Goal: Information Seeking & Learning: Learn about a topic

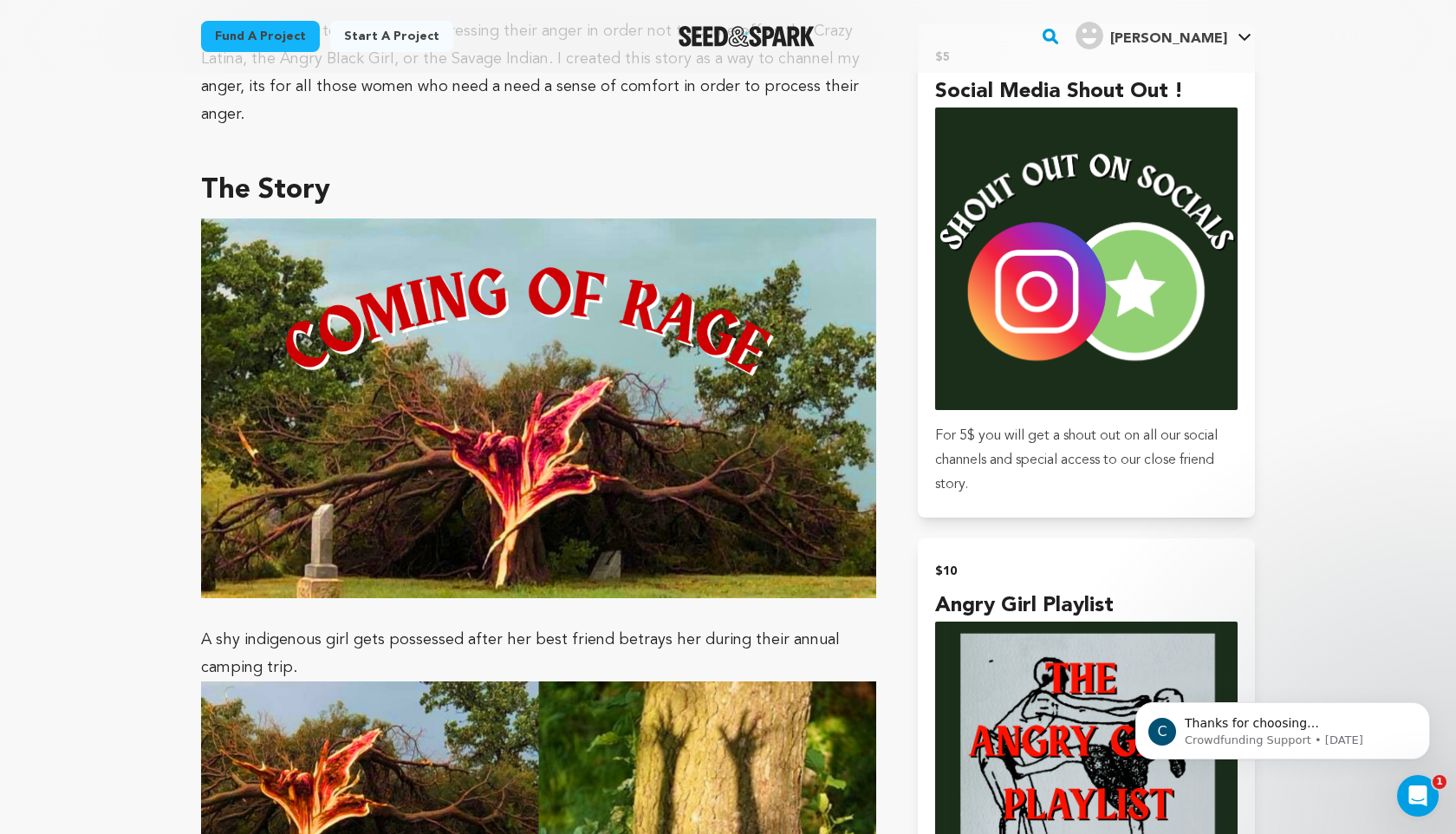
scroll to position [1154, 0]
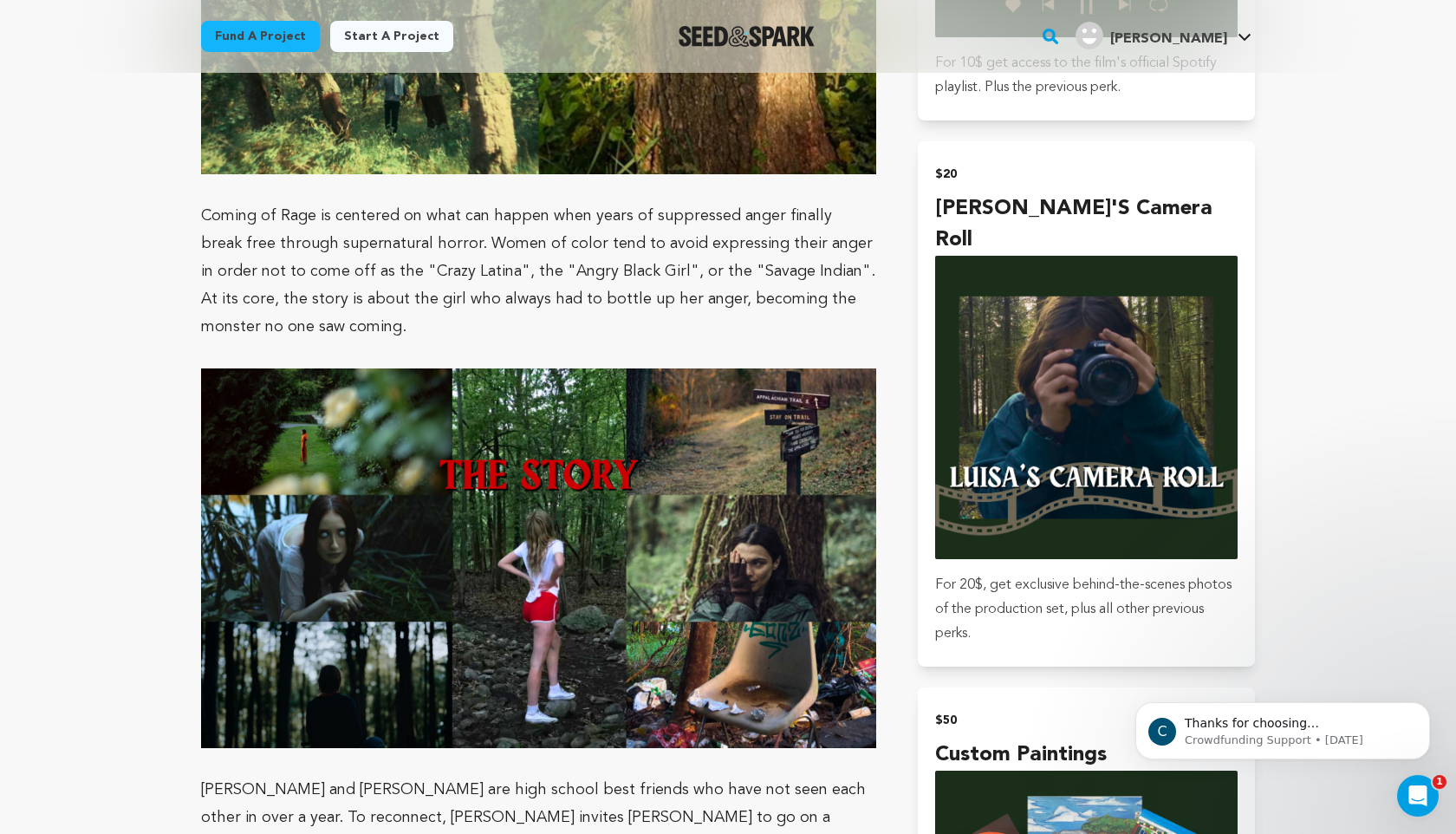
scroll to position [2056, 0]
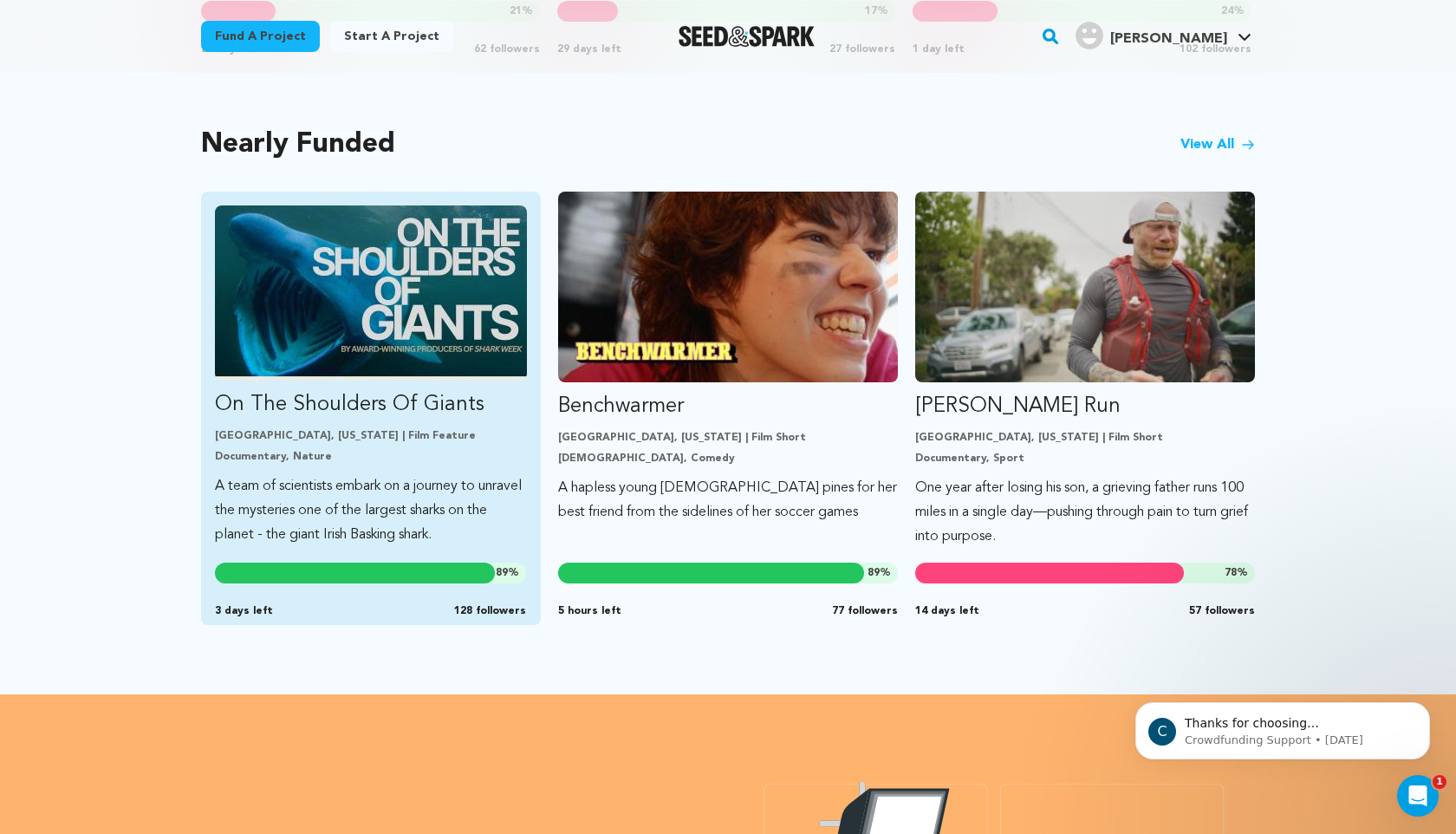
click at [389, 299] on img "Fund On The Shoulders Of Giants" at bounding box center [371, 293] width 312 height 175
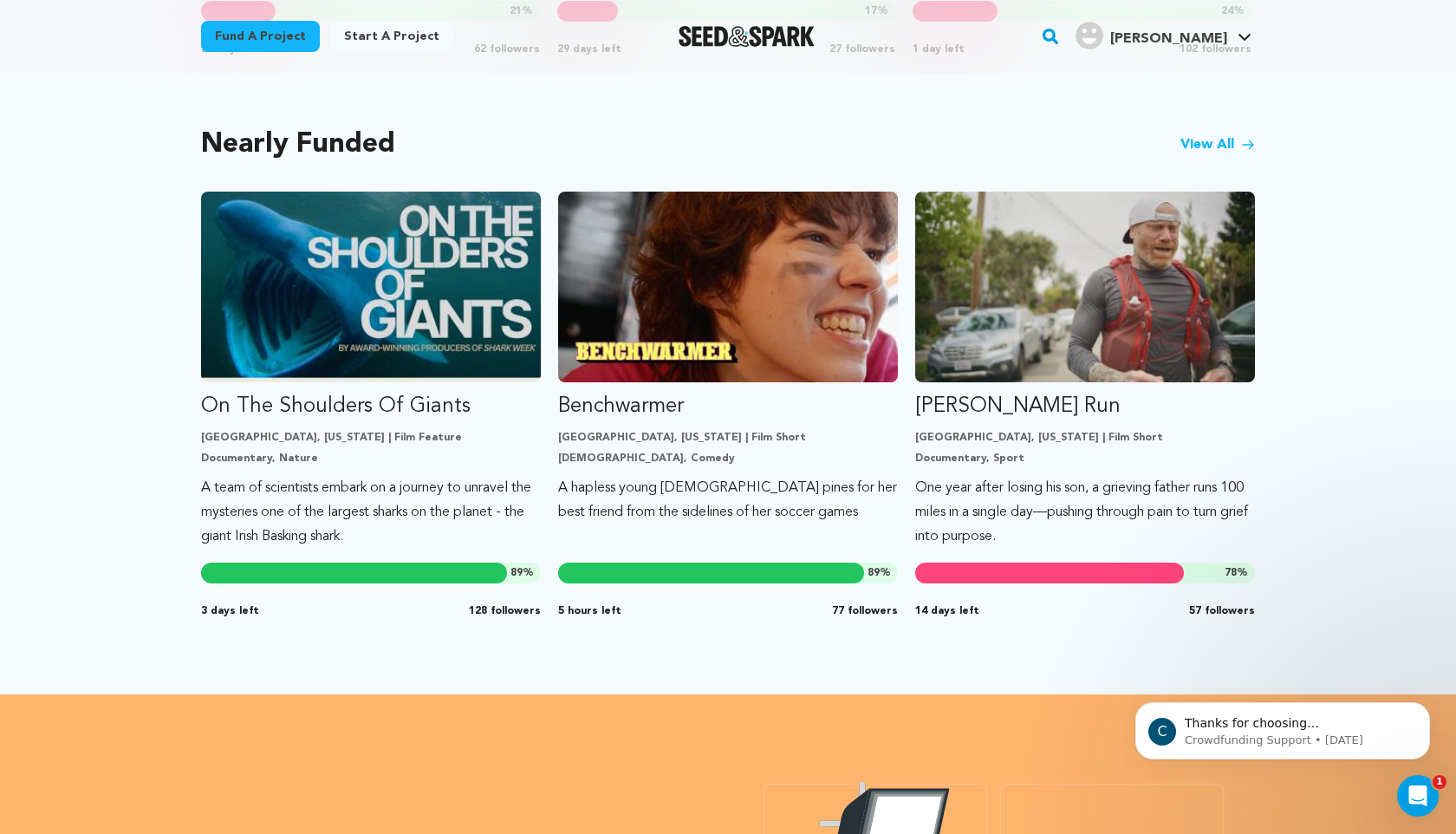
click at [1213, 145] on link "View All" at bounding box center [1217, 145] width 74 height 21
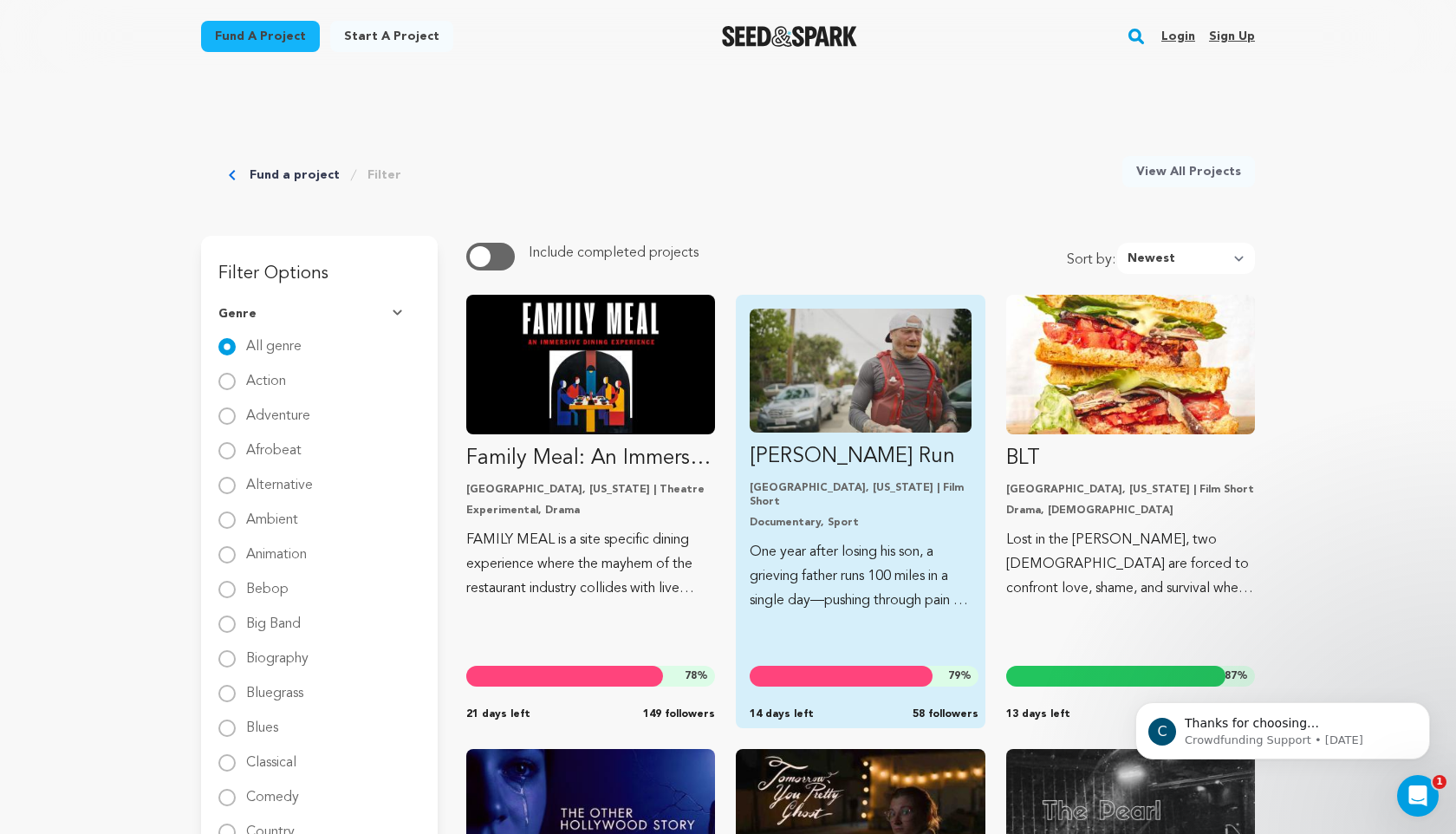
click at [841, 367] on img "Fund Ryan’s Run" at bounding box center [860, 370] width 221 height 124
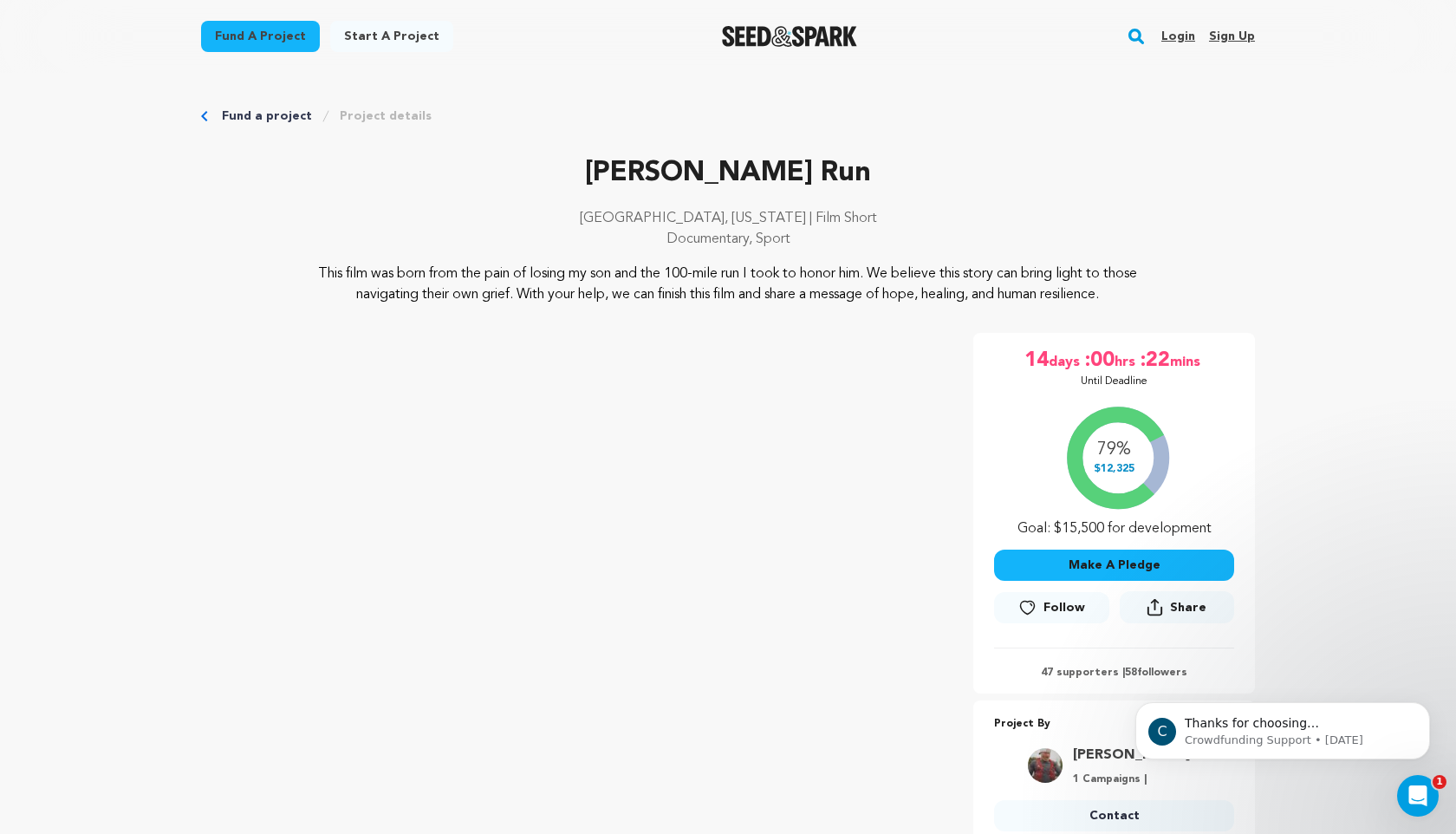
scroll to position [18, 0]
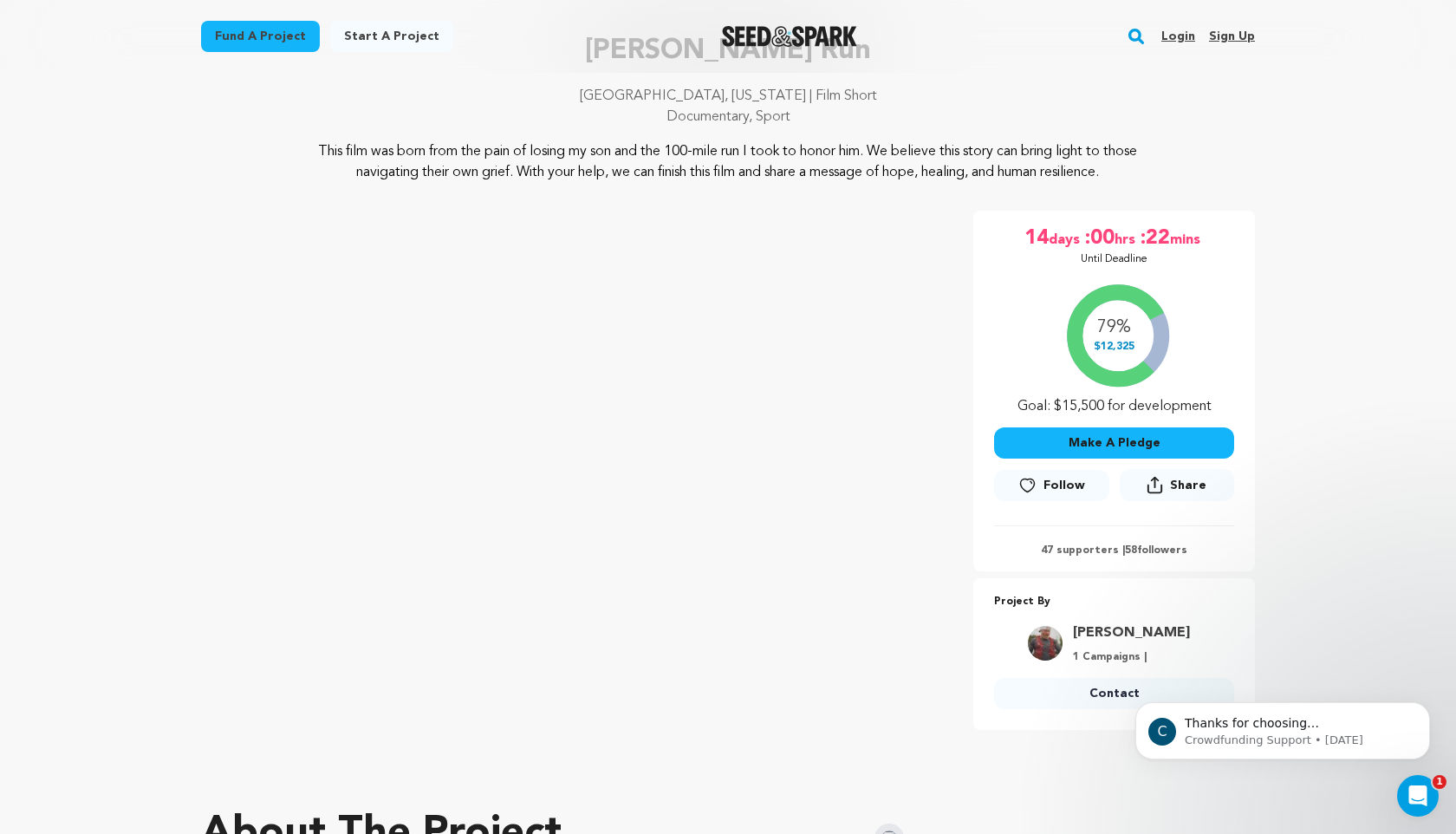
scroll to position [0, 0]
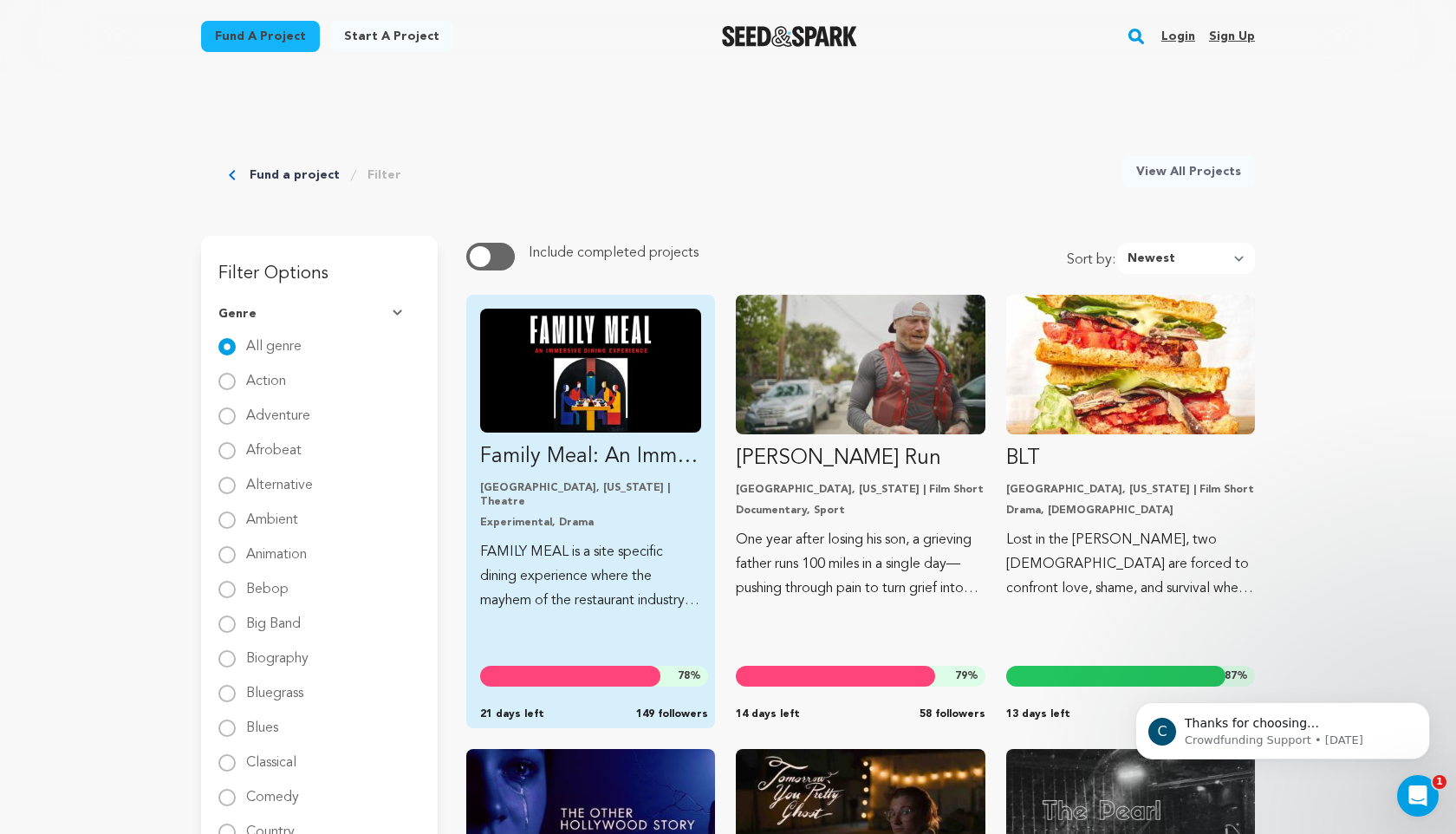
click at [617, 361] on img "Fund Family Meal: An Immersive Dining Experience" at bounding box center [591, 370] width 221 height 124
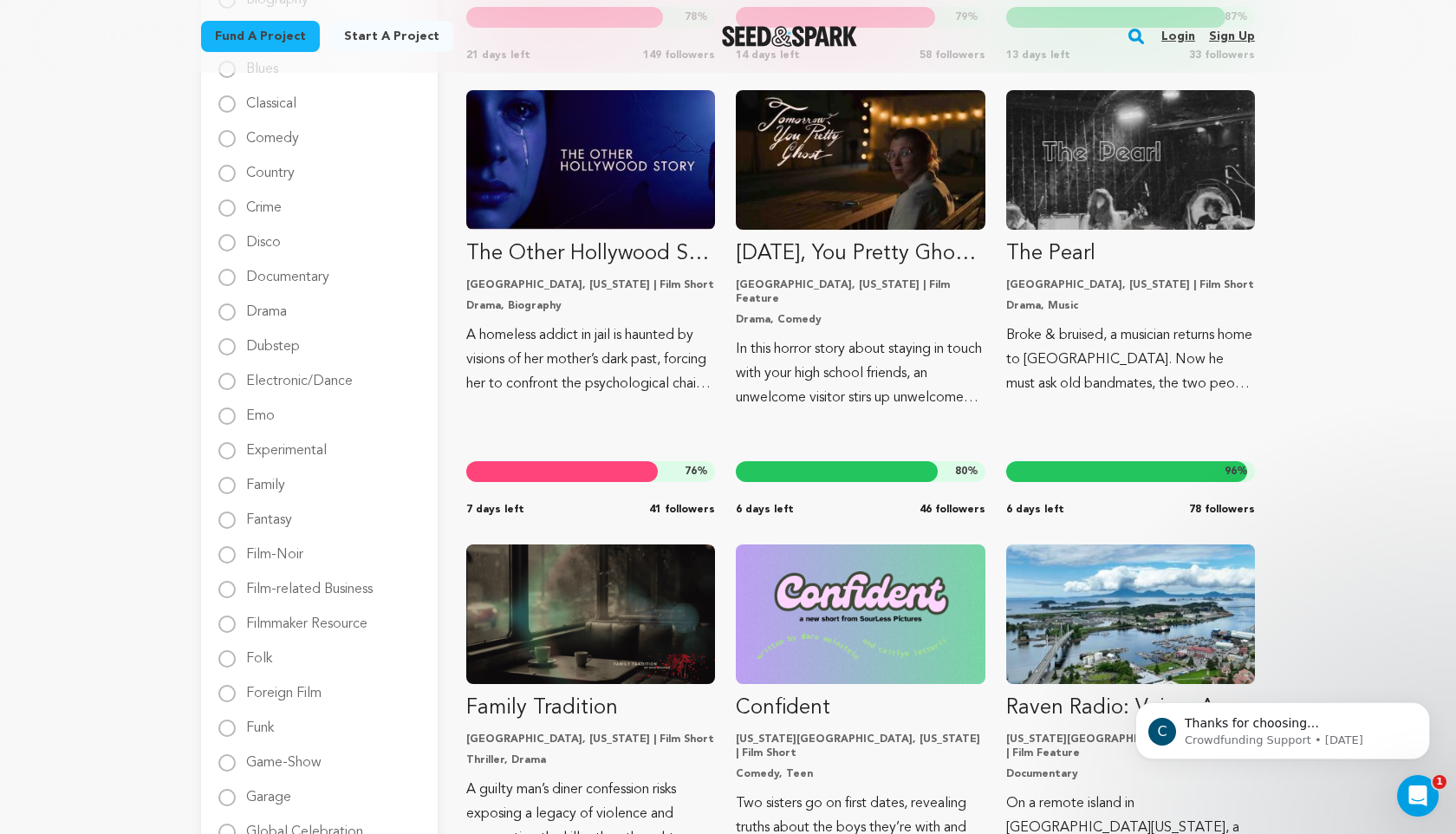
scroll to position [693, 0]
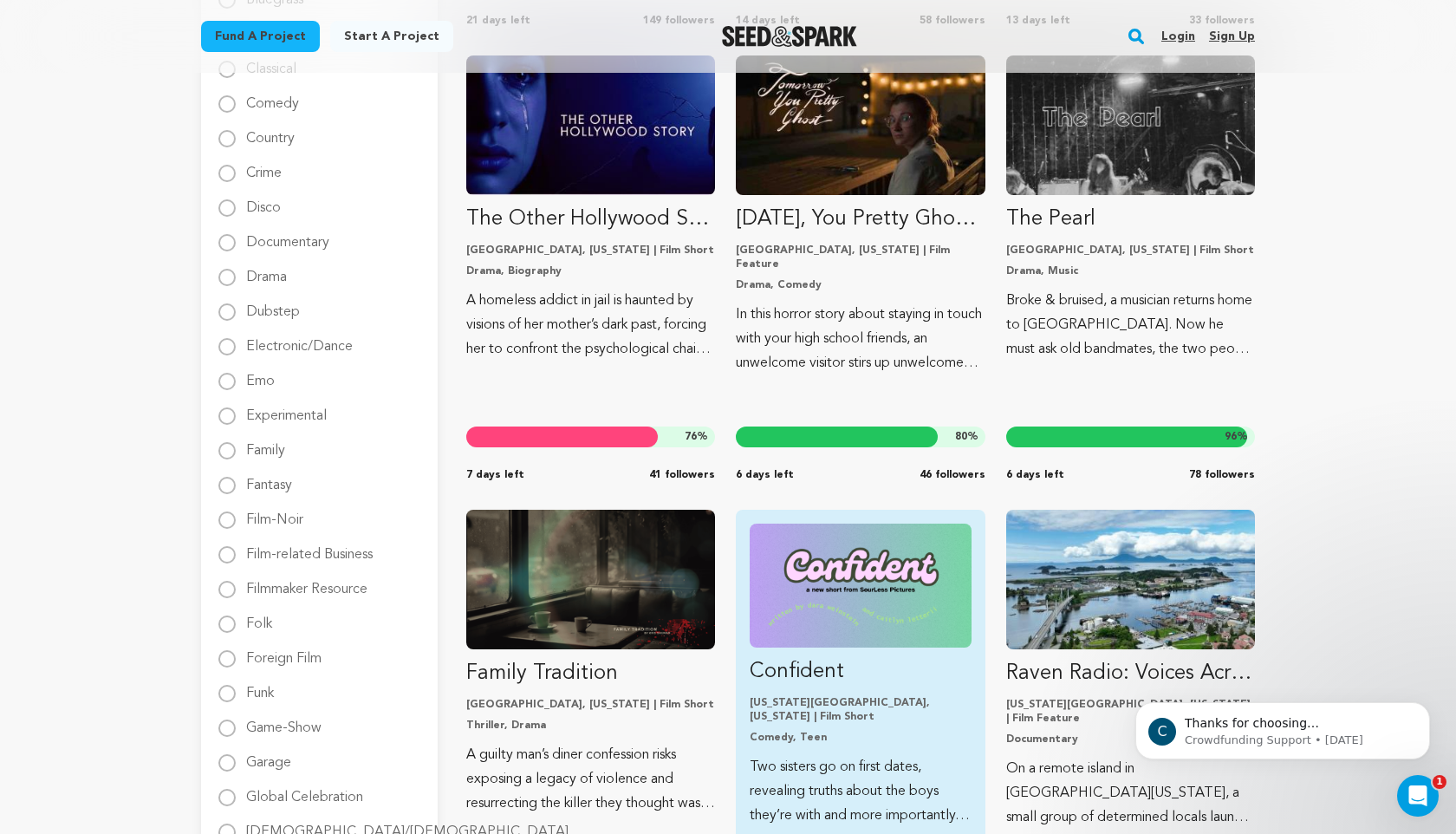
click at [839, 567] on img "Fund Confident" at bounding box center [860, 586] width 221 height 124
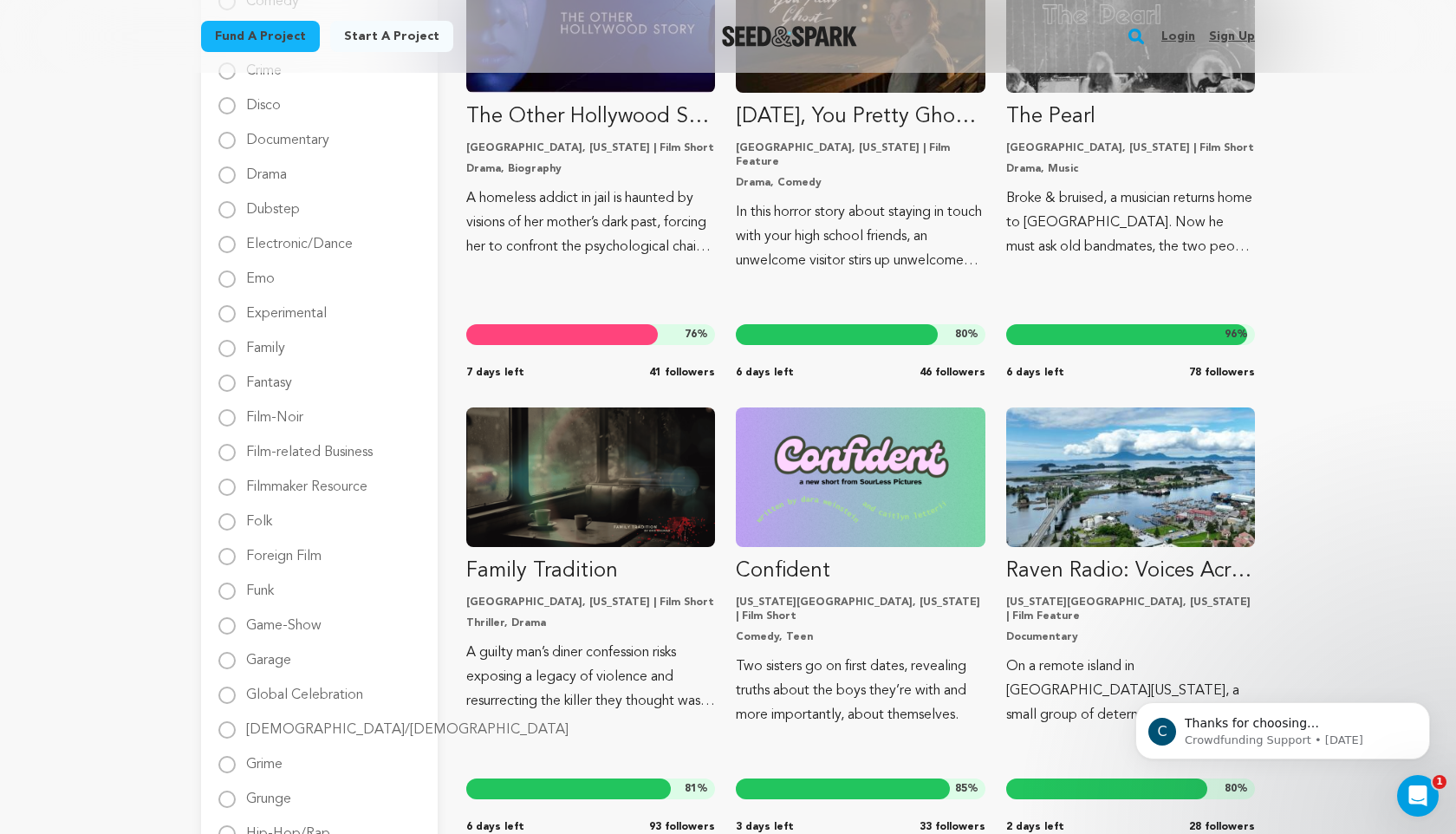
scroll to position [798, 0]
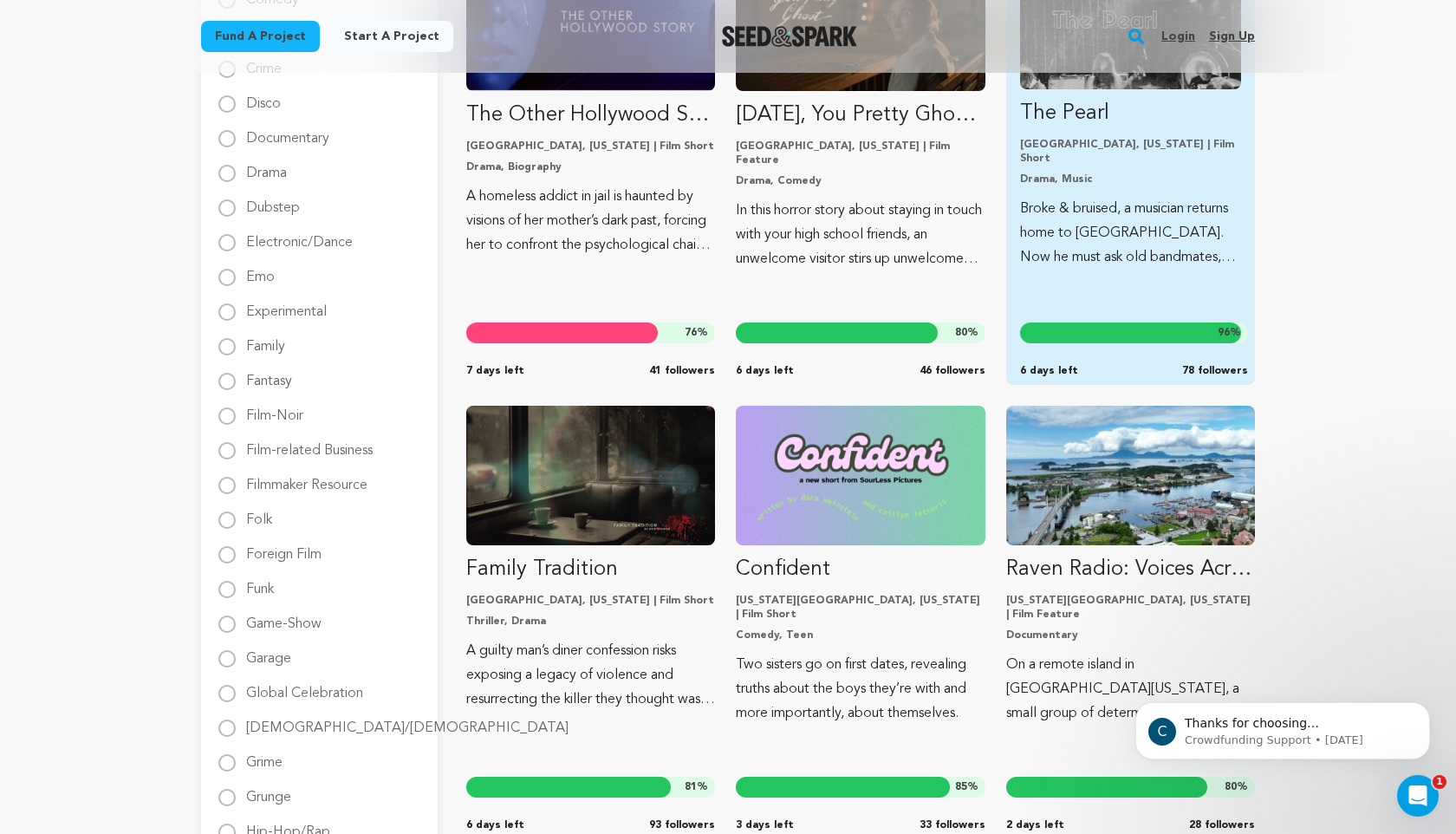
click at [1124, 136] on link "The Pearl [GEOGRAPHIC_DATA], [US_STATE] | Film Short Drama, Music [PERSON_NAME]…" at bounding box center [1131, 118] width 221 height 304
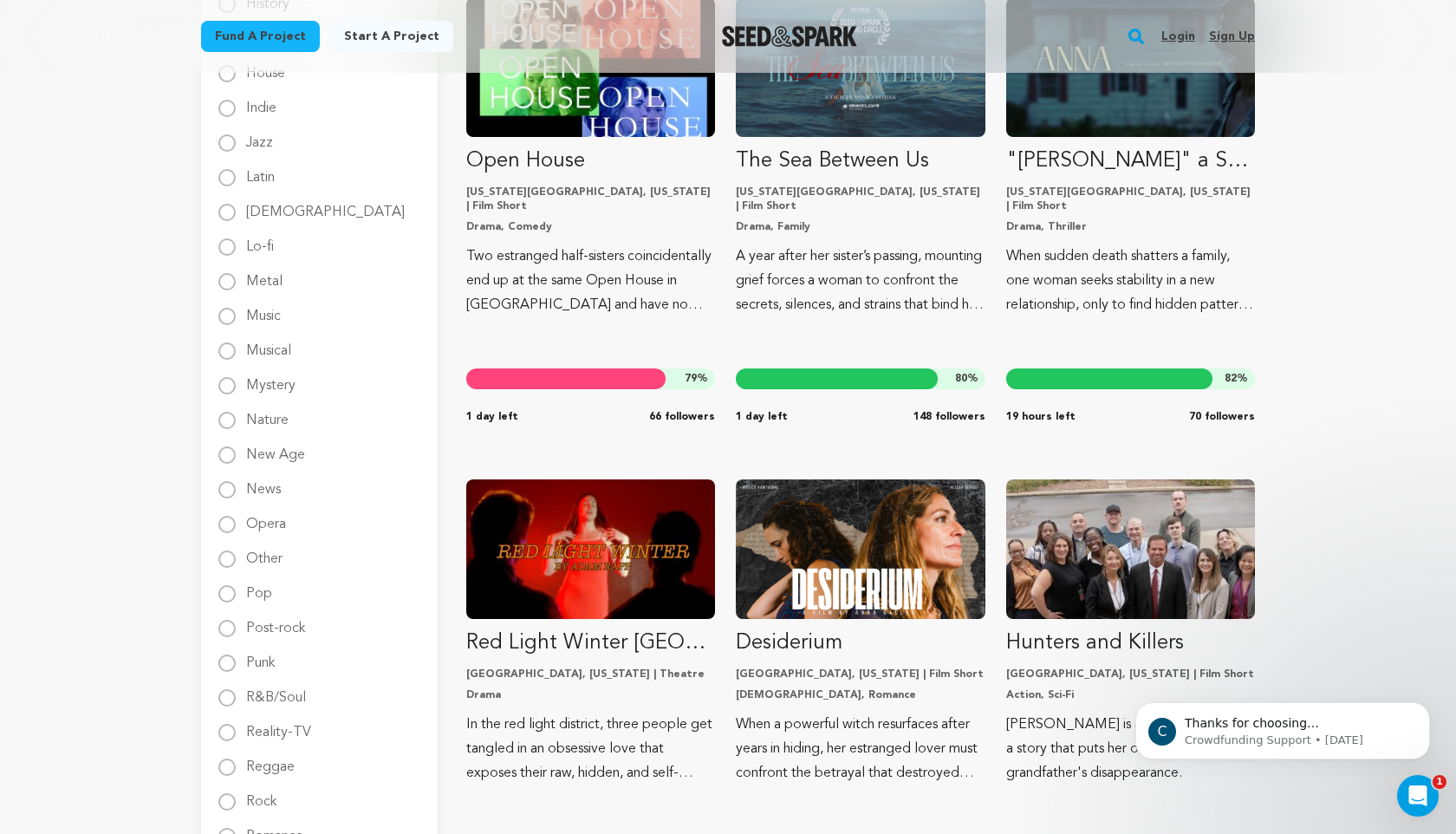
scroll to position [1664, 0]
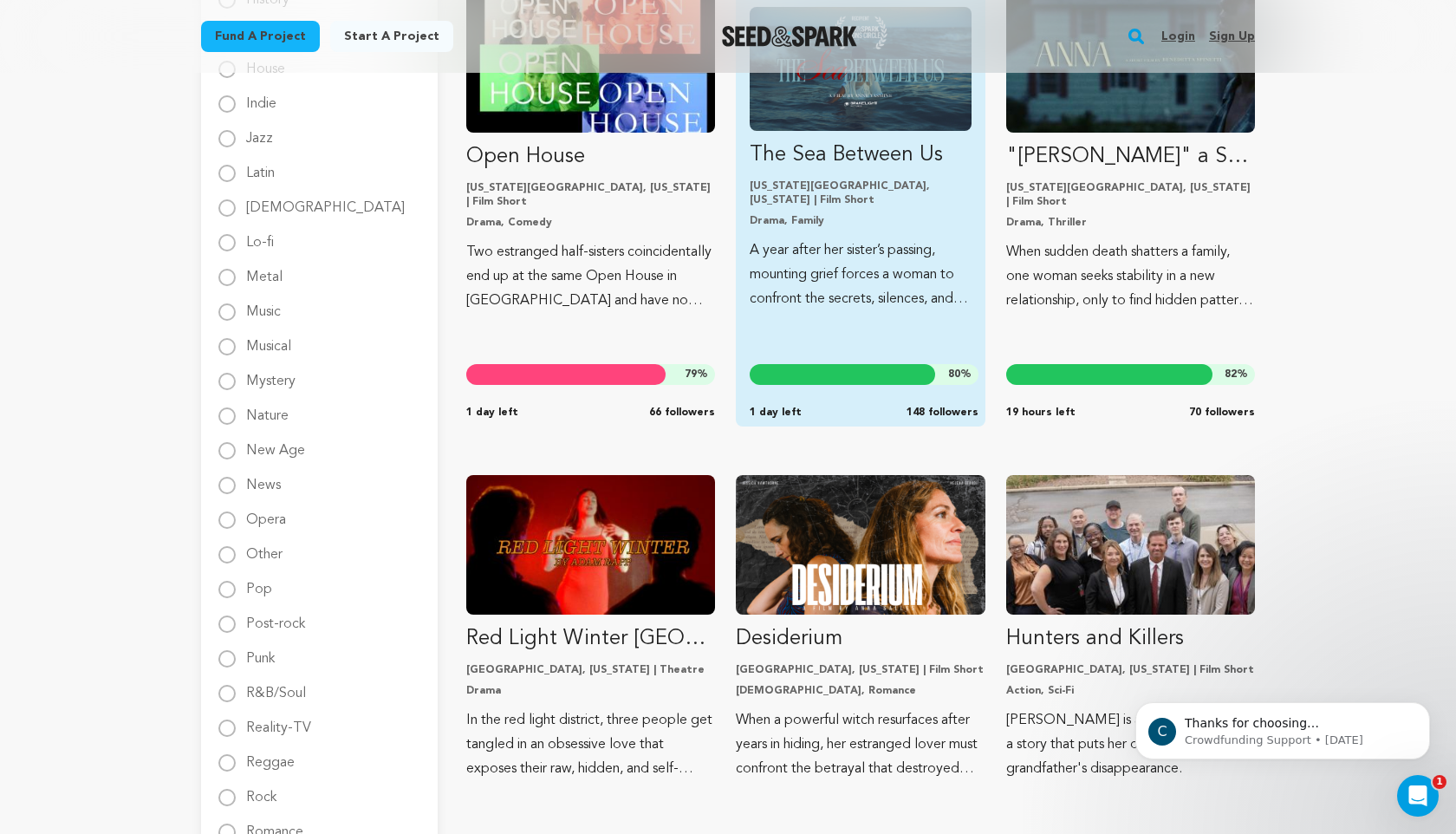
click at [890, 256] on p "A year after her sister’s passing, mounting grief forces a woman to confront th…" at bounding box center [860, 275] width 221 height 73
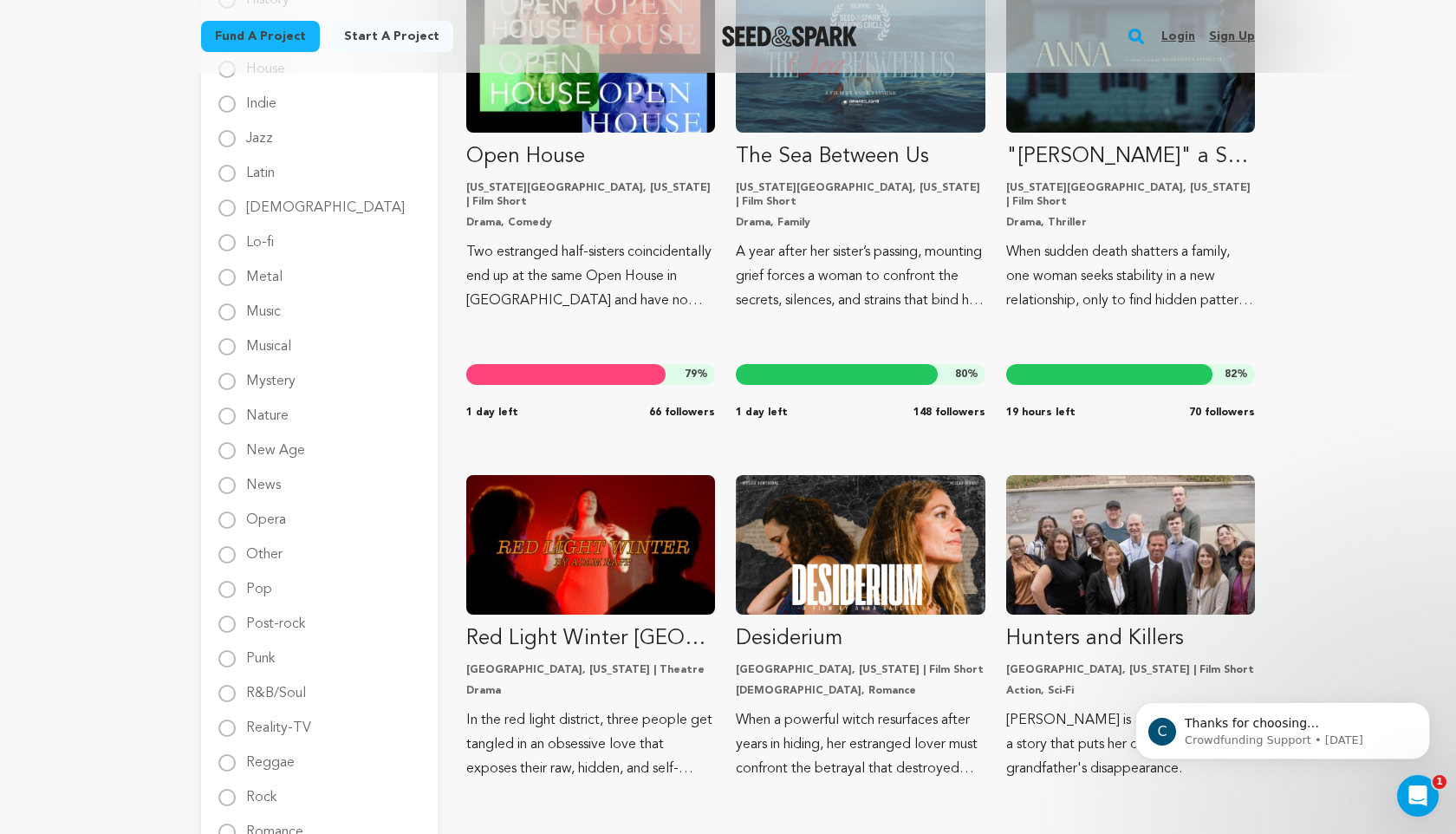
click at [1433, 397] on div "Fund a project Start a project Search Login Sign up Start a project" at bounding box center [728, 605] width 1456 height 4539
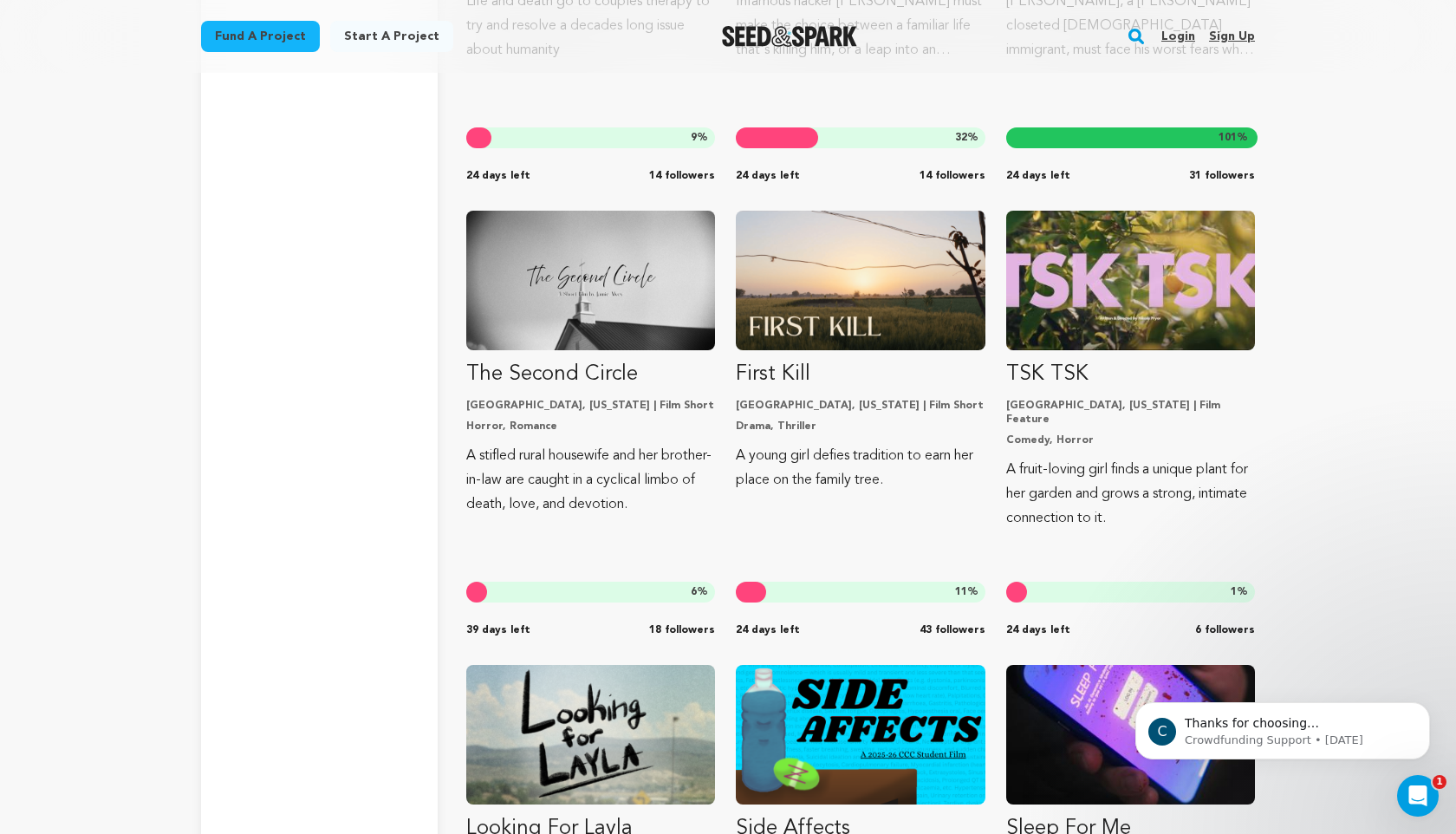
scroll to position [4230, 0]
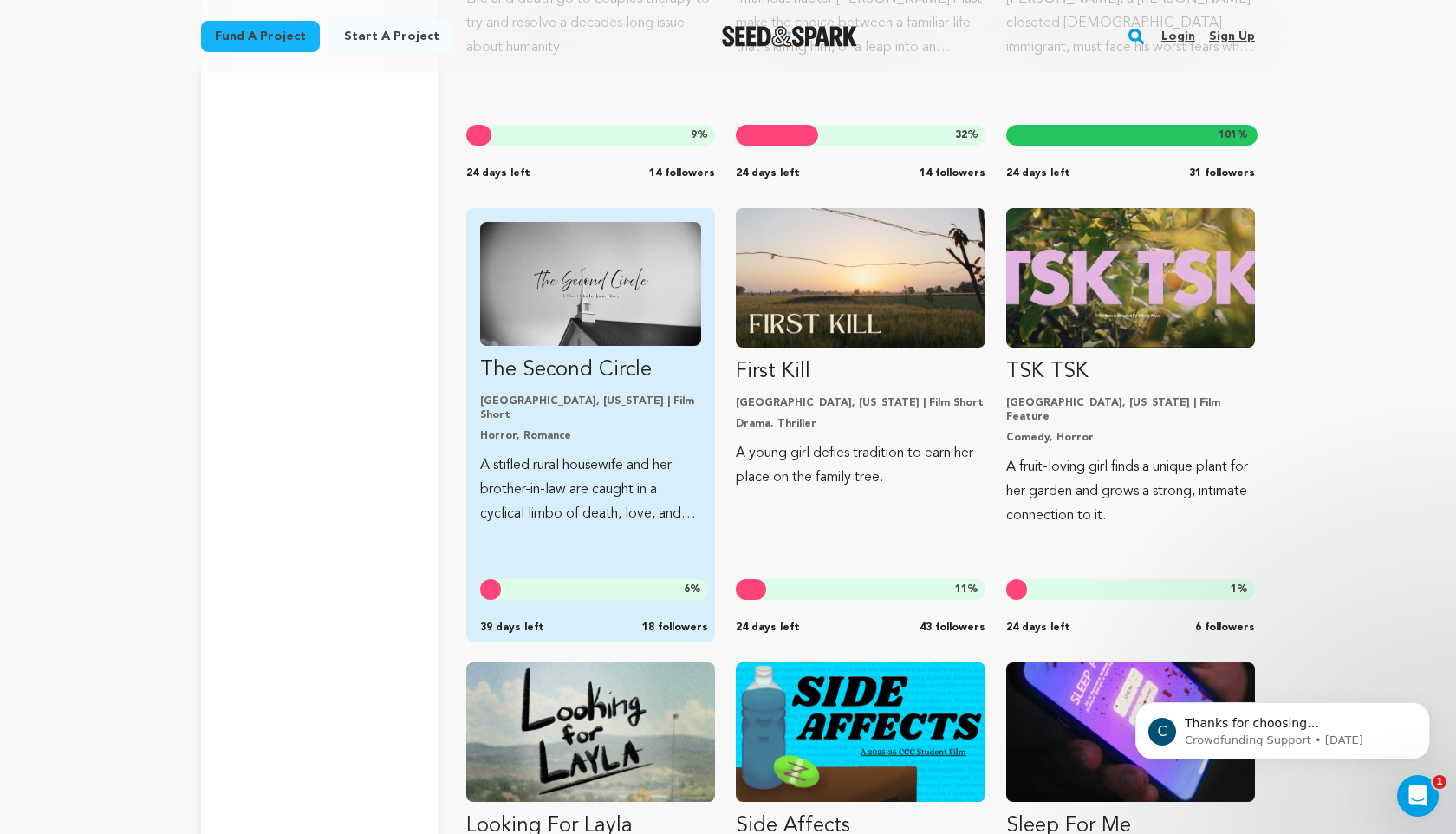
click at [543, 279] on img "Fund The Second Circle" at bounding box center [591, 283] width 221 height 124
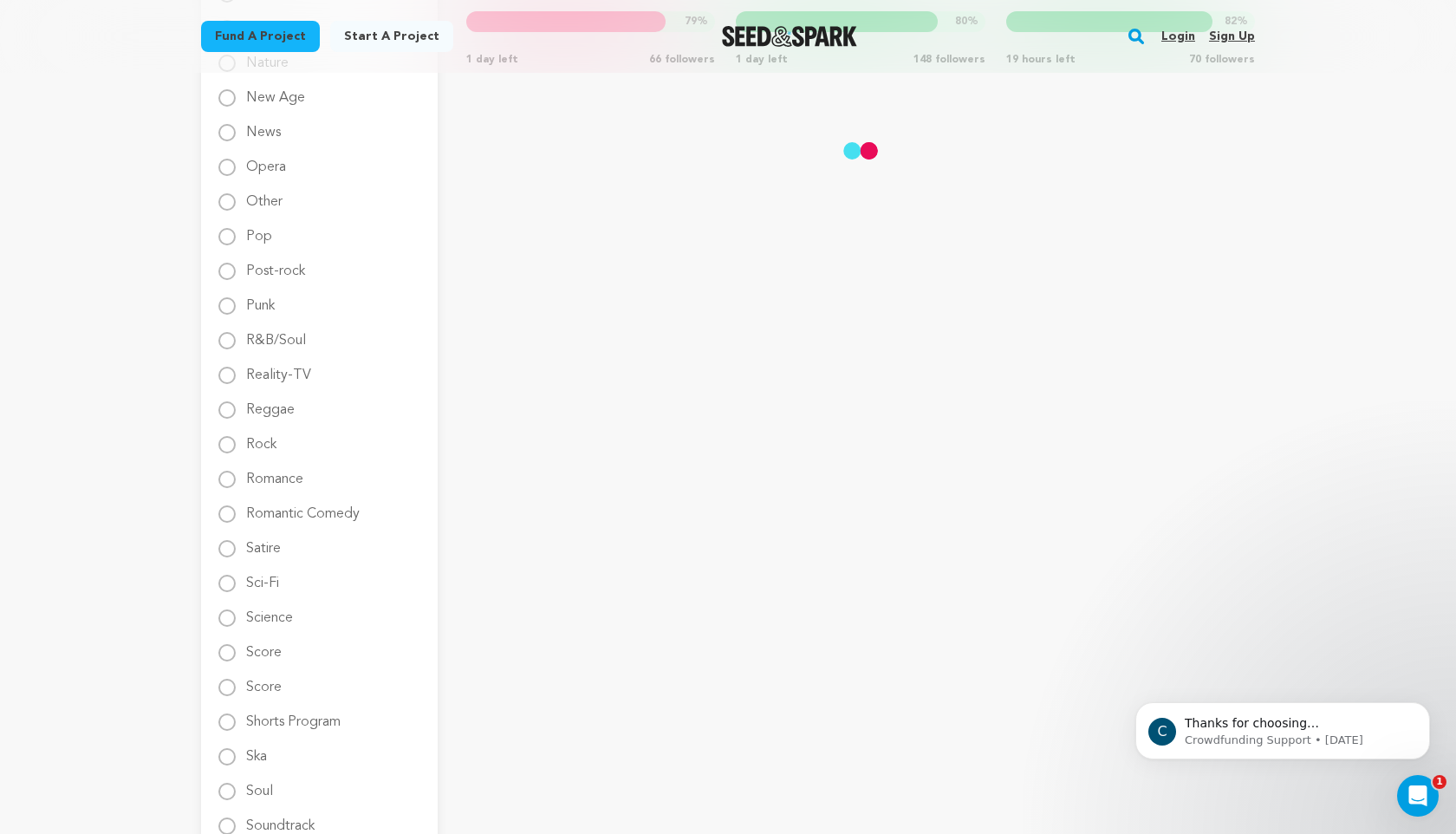
scroll to position [2010, 0]
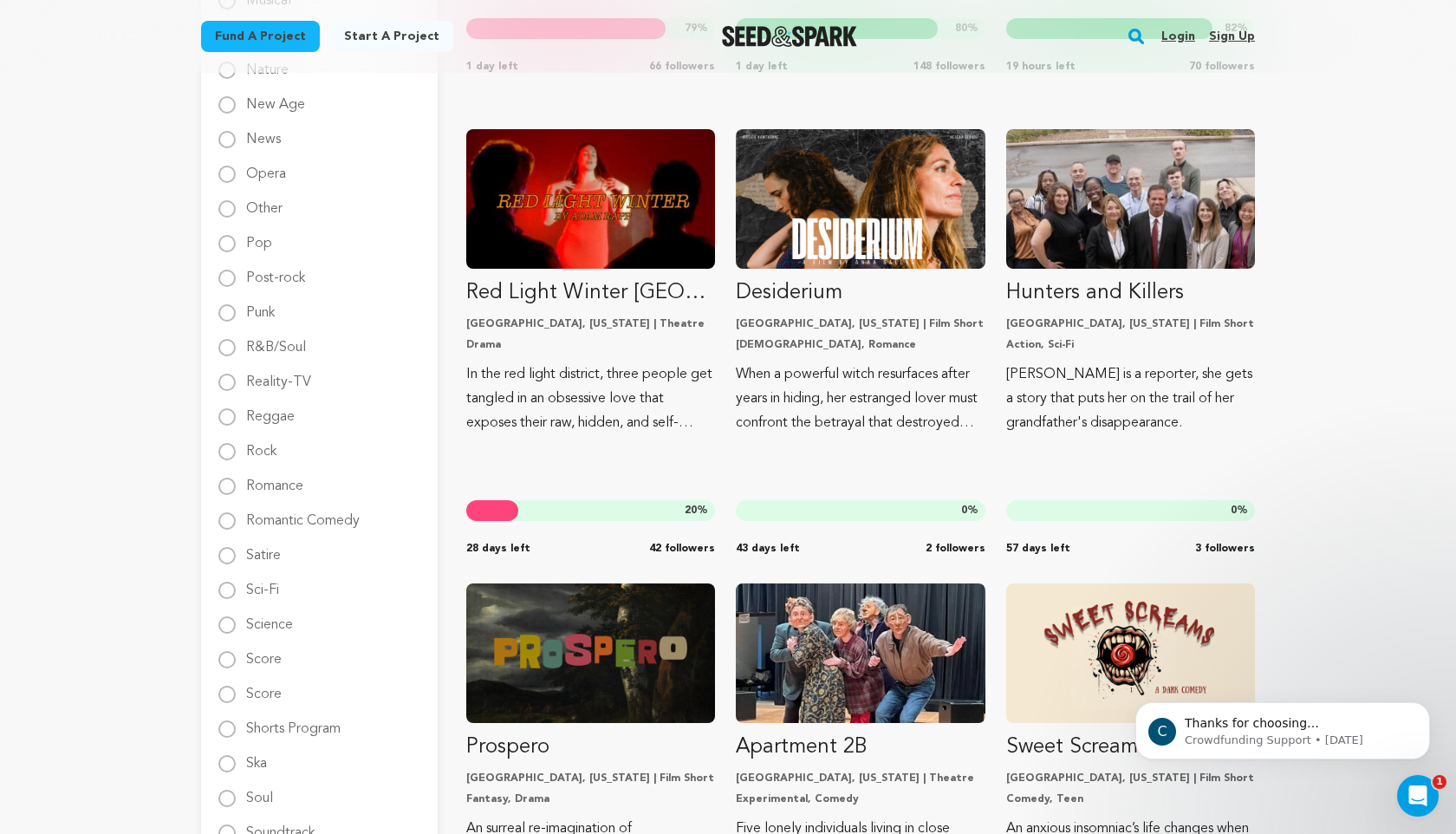
click at [1423, 417] on div "Fund a project Start a project Search Login Sign up Start a project" at bounding box center [728, 259] width 1456 height 4539
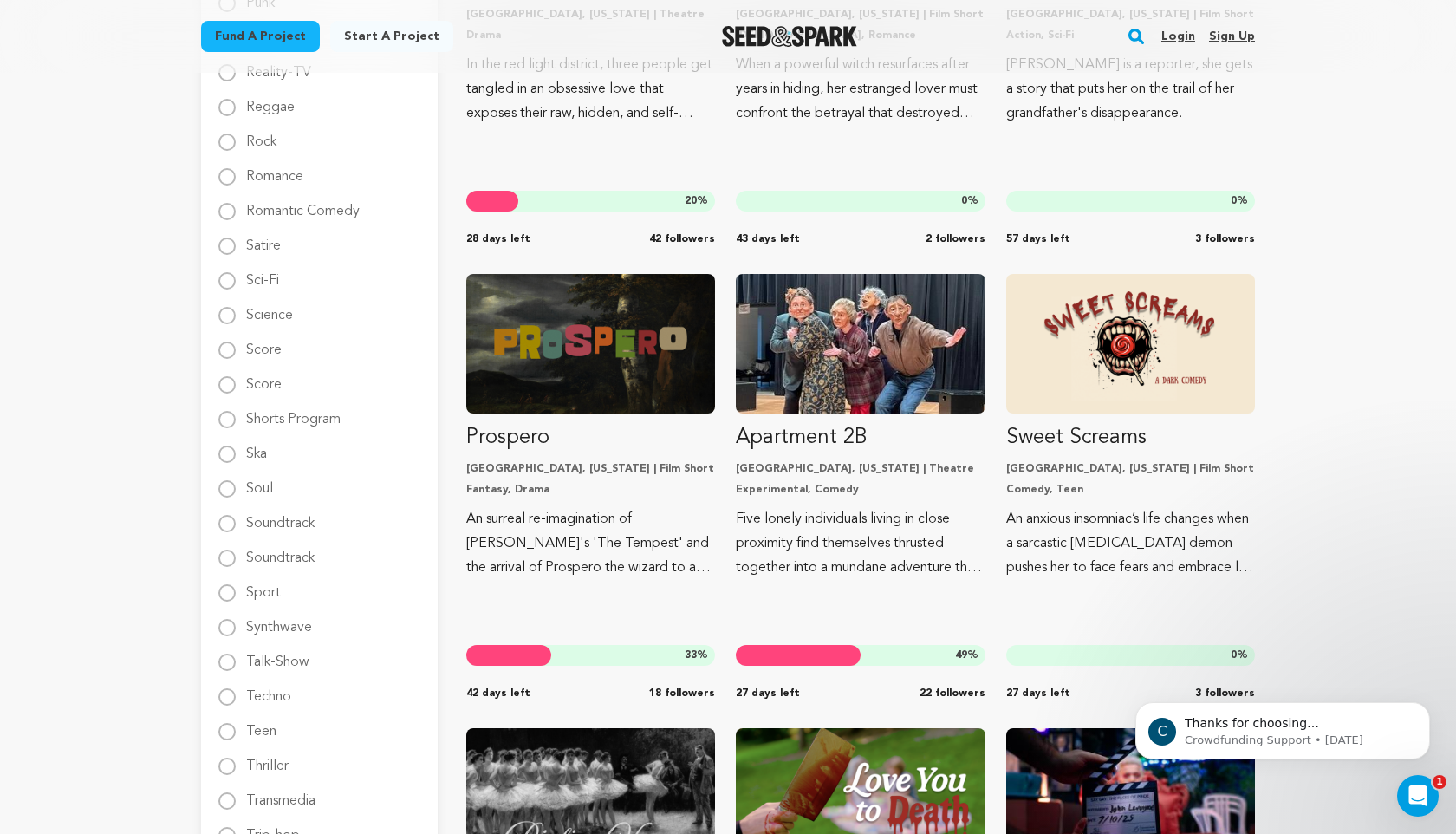
scroll to position [2322, 0]
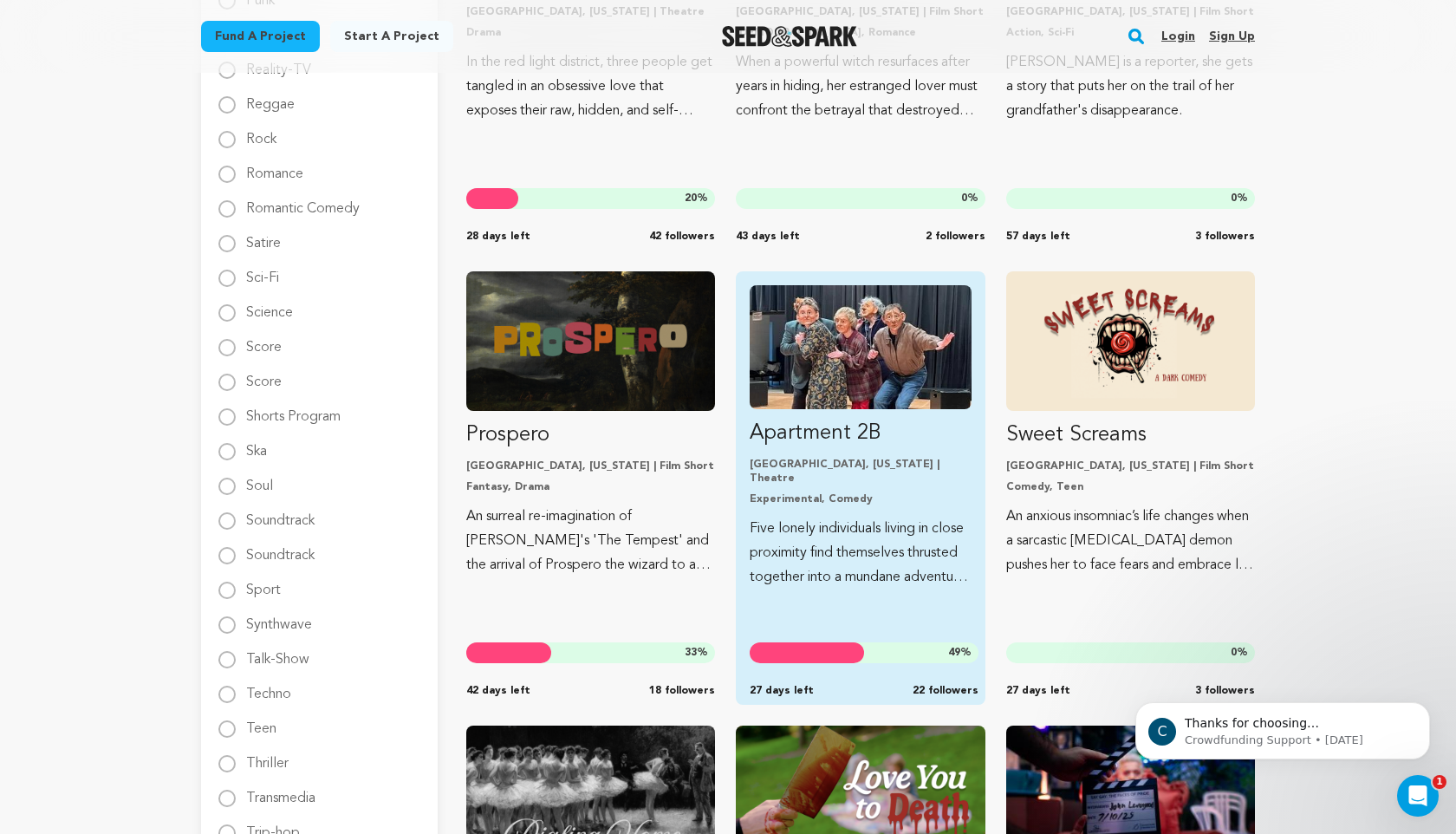
click at [884, 347] on img "Fund Apartment 2B" at bounding box center [860, 347] width 221 height 124
